Goal: Download file/media

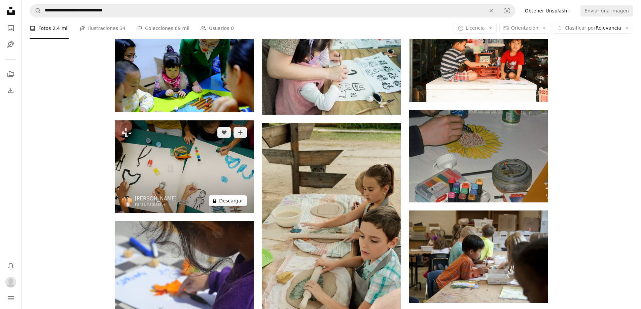
scroll to position [471, 0]
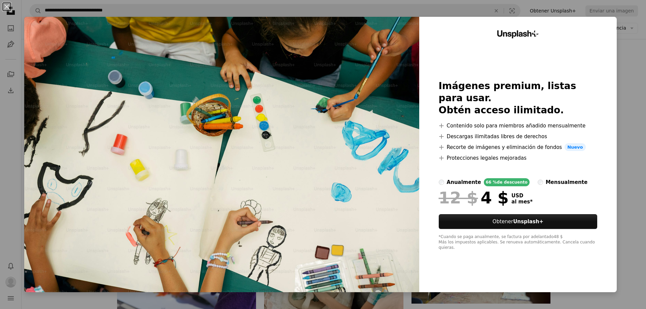
click at [11, 93] on div "An X shape Unsplash+ Imágenes premium, listas para usar. Obtén acceso ilimitado…" at bounding box center [323, 154] width 646 height 309
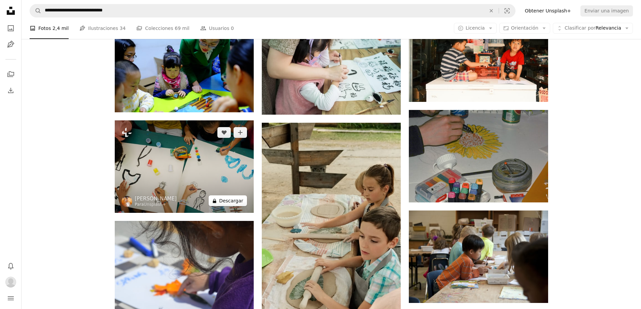
click at [235, 200] on button "A lock Descargar" at bounding box center [228, 200] width 38 height 11
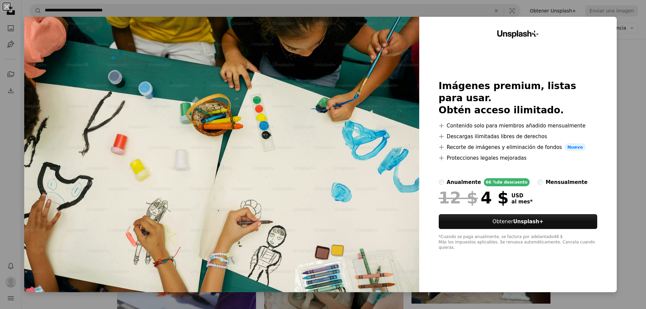
drag, startPoint x: 543, startPoint y: 56, endPoint x: 539, endPoint y: 57, distance: 4.5
click at [540, 57] on div "Unsplash+ Imágenes premium, listas para usar. Obtén acceso ilimitado. A plus si…" at bounding box center [518, 155] width 198 height 276
click at [9, 6] on button "An X shape" at bounding box center [7, 7] width 8 height 8
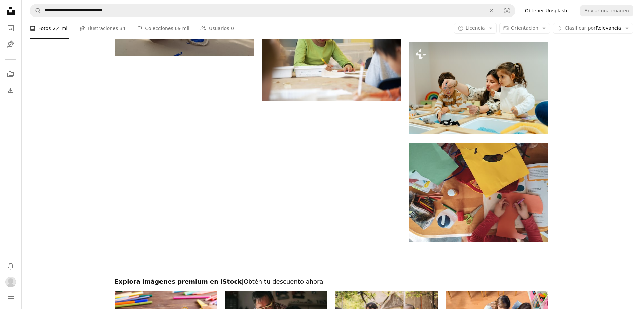
scroll to position [1009, 0]
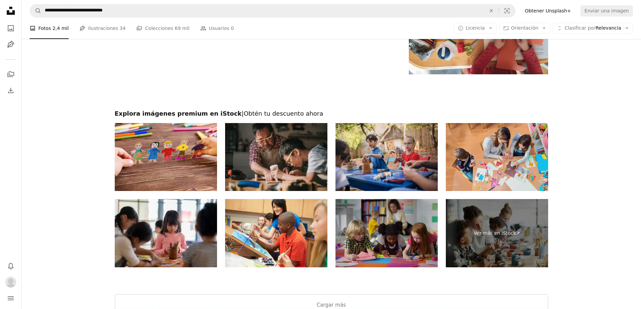
click at [505, 159] on img at bounding box center [497, 157] width 102 height 68
